Goal: Learn about a topic

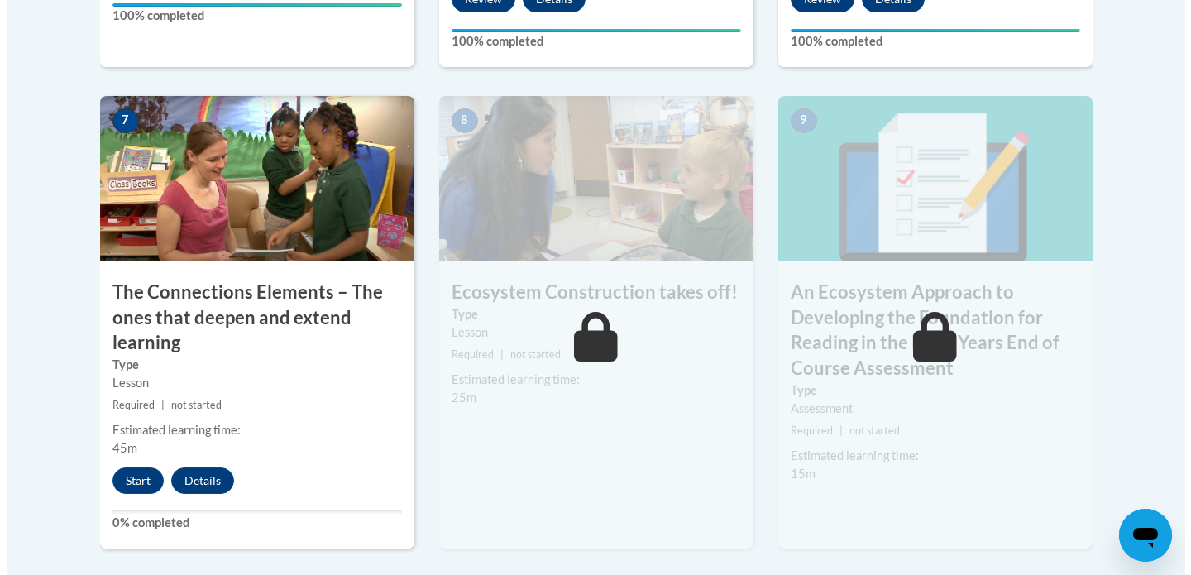
scroll to position [1425, 0]
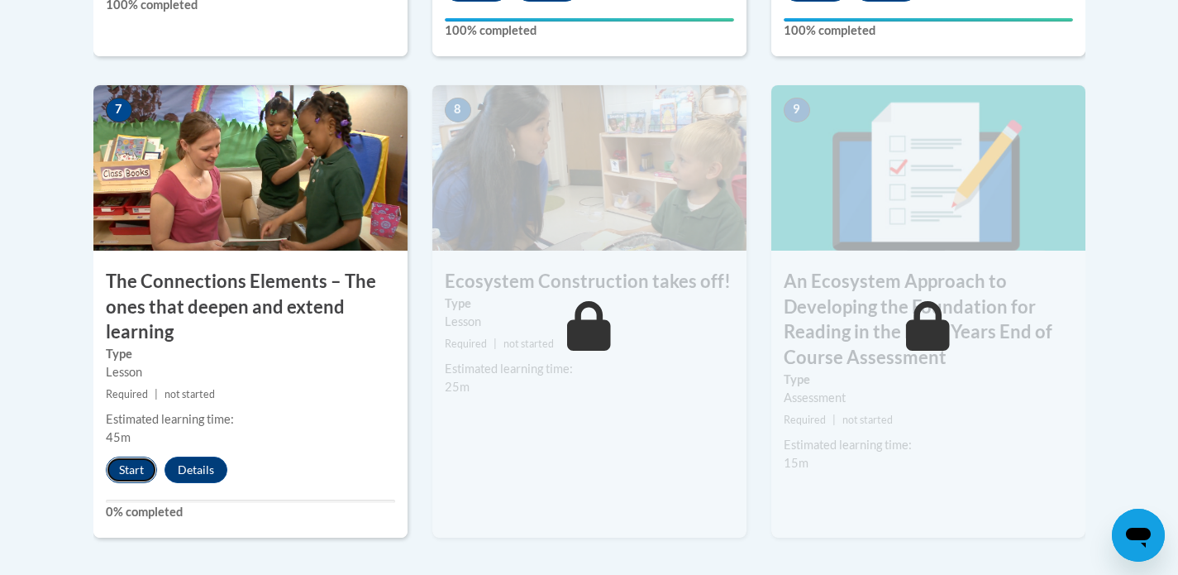
click at [122, 474] on button "Start" at bounding box center [131, 469] width 51 height 26
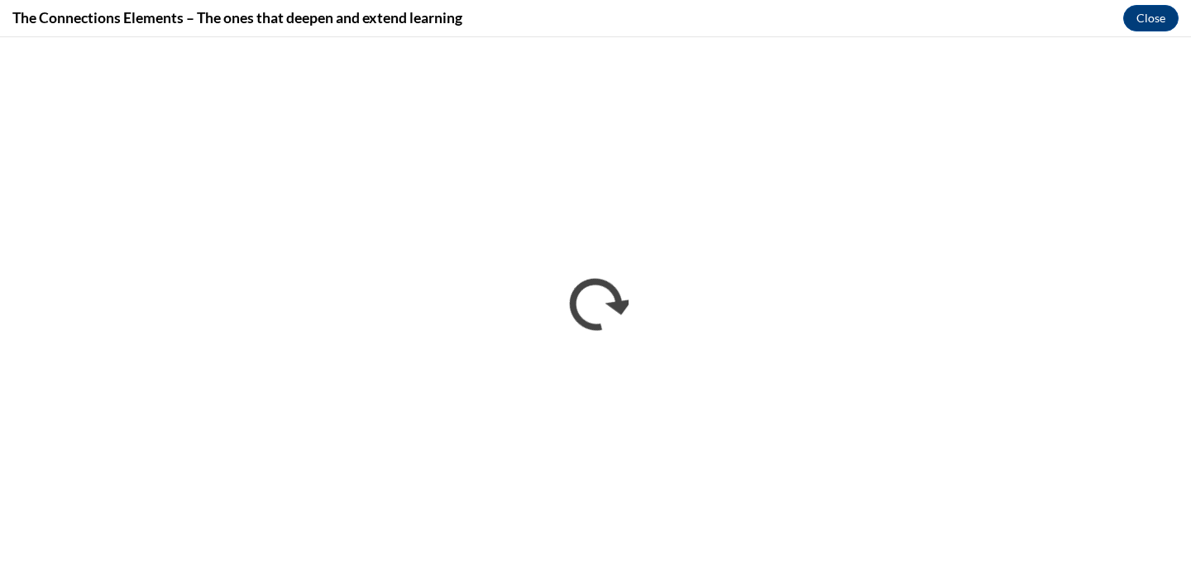
scroll to position [0, 0]
